Goal: Information Seeking & Learning: Learn about a topic

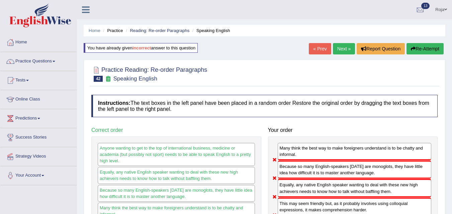
click at [337, 49] on link "Next »" at bounding box center [344, 48] width 22 height 11
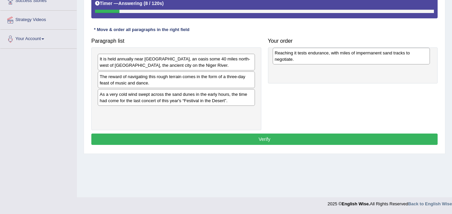
drag, startPoint x: 145, startPoint y: 81, endPoint x: 320, endPoint y: 57, distance: 176.6
click at [320, 57] on div "Reaching it tests endurance, with miles of impermanent sand tracks to negotiate." at bounding box center [351, 56] width 157 height 17
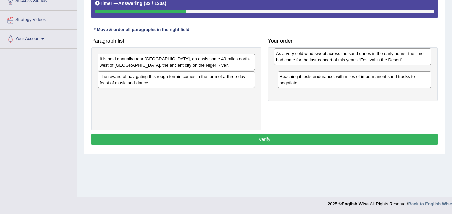
drag, startPoint x: 168, startPoint y: 101, endPoint x: 343, endPoint y: 61, distance: 179.2
click at [343, 61] on div "As a very cold wind swept across the sand dunes in the early hours, the time ha…" at bounding box center [352, 57] width 157 height 17
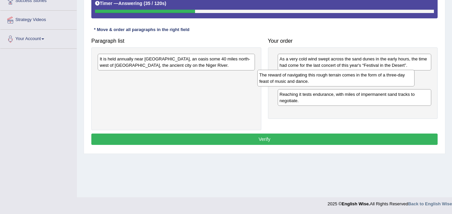
drag, startPoint x: 184, startPoint y: 80, endPoint x: 343, endPoint y: 78, distance: 159.6
click at [343, 78] on div "The reward of navigating this rough terrain comes in the form of a three-day fe…" at bounding box center [335, 78] width 157 height 17
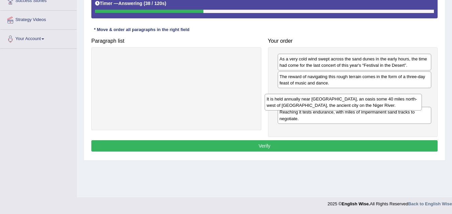
drag, startPoint x: 193, startPoint y: 60, endPoint x: 360, endPoint y: 100, distance: 172.3
click at [360, 100] on div "It is held annually near Essakane, an oasis some 40 miles north-west of Timbukt…" at bounding box center [343, 102] width 157 height 17
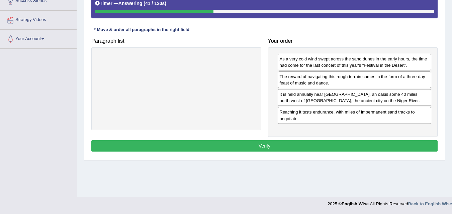
click at [351, 150] on button "Verify" at bounding box center [264, 146] width 346 height 11
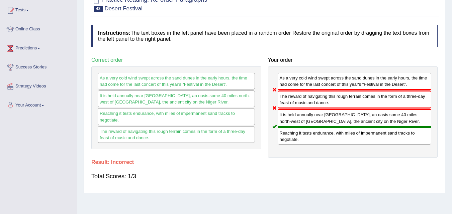
scroll to position [36, 0]
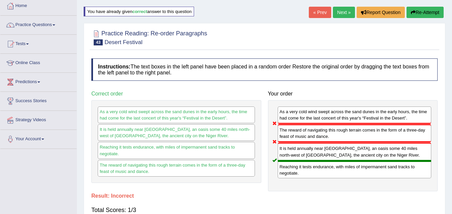
click at [334, 13] on link "Next »" at bounding box center [344, 12] width 22 height 11
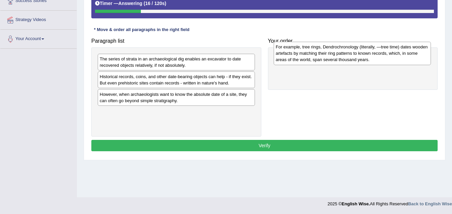
drag, startPoint x: 180, startPoint y: 103, endPoint x: 355, endPoint y: 59, distance: 179.8
click at [356, 56] on div "For example, tree rings, Dendrochronology (literally, ―tree time) dates wooden …" at bounding box center [352, 53] width 157 height 23
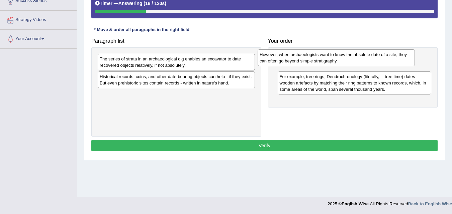
drag, startPoint x: 185, startPoint y: 99, endPoint x: 345, endPoint y: 59, distance: 165.6
click at [345, 59] on div "However, when archaeologists want to know the absolute date of a site, they can…" at bounding box center [336, 58] width 157 height 17
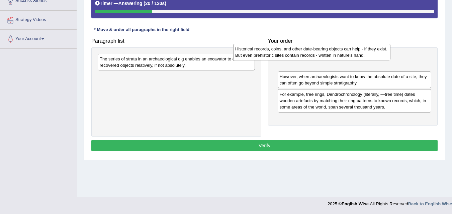
drag, startPoint x: 183, startPoint y: 86, endPoint x: 319, endPoint y: 58, distance: 138.3
click at [319, 58] on div "Historical records, coins, and other date-bearing objects can help - if they ex…" at bounding box center [311, 52] width 157 height 17
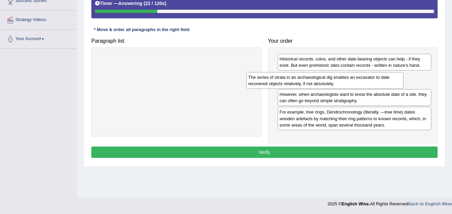
drag, startPoint x: 191, startPoint y: 68, endPoint x: 341, endPoint y: 85, distance: 150.8
click at [341, 86] on div "The series of strata in an archaeological dig enables an excavator to date reco…" at bounding box center [324, 80] width 157 height 17
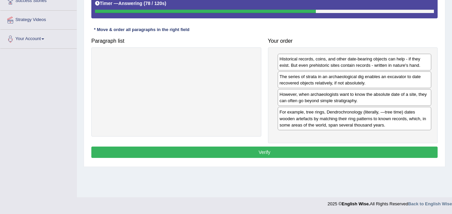
click at [284, 156] on button "Verify" at bounding box center [264, 152] width 346 height 11
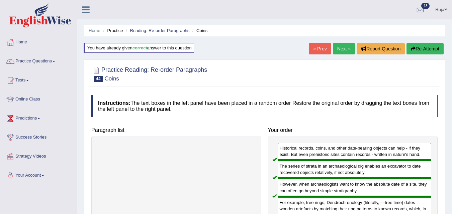
click at [339, 47] on link "Next »" at bounding box center [344, 48] width 22 height 11
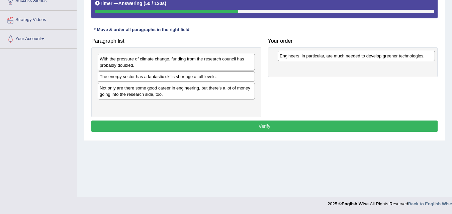
drag, startPoint x: 173, startPoint y: 78, endPoint x: 353, endPoint y: 57, distance: 181.2
click at [353, 57] on div "Engineers, in particular, are much needed to develop greener technologies." at bounding box center [356, 56] width 157 height 10
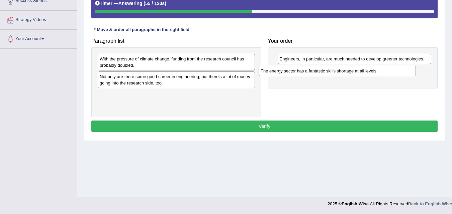
drag, startPoint x: 169, startPoint y: 81, endPoint x: 343, endPoint y: 76, distance: 173.7
click at [341, 76] on div "The energy sector has a fantastic skills shortage at all levels." at bounding box center [337, 71] width 157 height 10
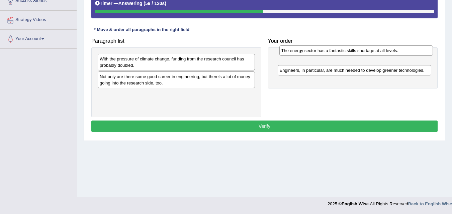
drag, startPoint x: 317, startPoint y: 74, endPoint x: 315, endPoint y: 55, distance: 18.5
click at [317, 55] on div "The energy sector has a fantastic skills shortage at all levels." at bounding box center [356, 51] width 154 height 10
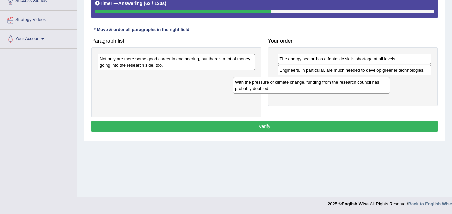
drag, startPoint x: 191, startPoint y: 66, endPoint x: 326, endPoint y: 89, distance: 137.2
click at [326, 89] on div "With the pressure of climate change, funding from the research council has prob…" at bounding box center [311, 85] width 157 height 17
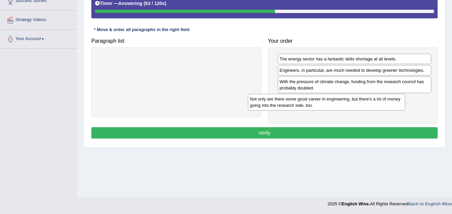
drag, startPoint x: 185, startPoint y: 65, endPoint x: 339, endPoint y: 102, distance: 158.0
click at [336, 104] on div "Not only are there some good career in engineering, but there's a lot of money …" at bounding box center [326, 102] width 157 height 17
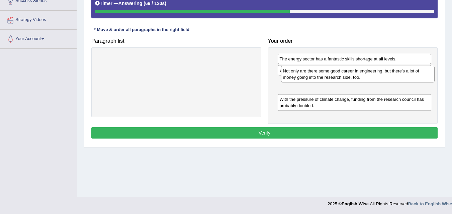
drag, startPoint x: 298, startPoint y: 106, endPoint x: 300, endPoint y: 79, distance: 27.2
click at [300, 78] on div "Not only are there some good career in engineering, but there's a lot of money …" at bounding box center [358, 74] width 154 height 17
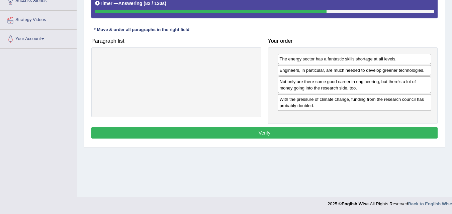
click at [327, 134] on button "Verify" at bounding box center [264, 132] width 346 height 11
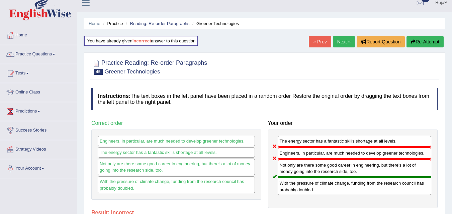
scroll to position [3, 0]
